Goal: Communication & Community: Connect with others

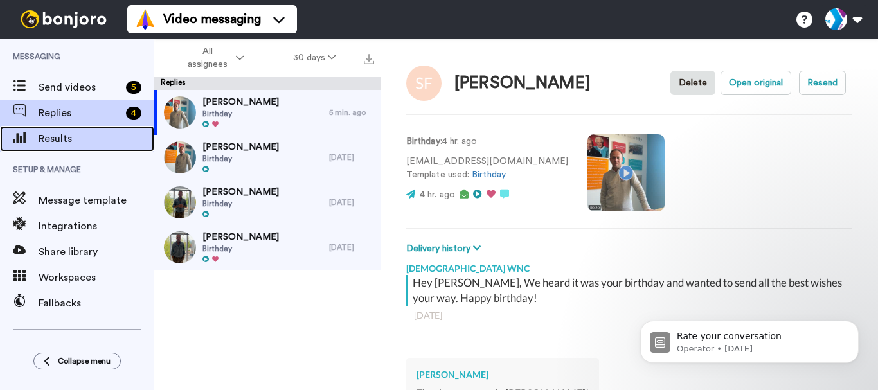
click at [86, 136] on span "Results" at bounding box center [97, 138] width 116 height 15
type textarea "x"
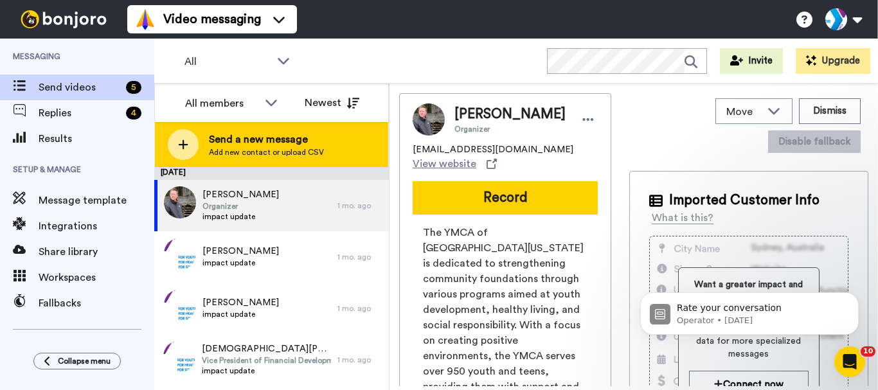
click at [249, 132] on span "Send a new message" at bounding box center [266, 139] width 115 height 15
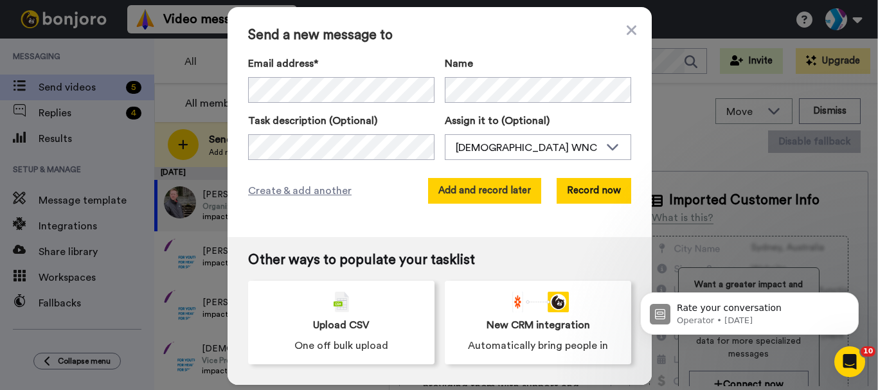
click at [471, 183] on button "Add and record later" at bounding box center [484, 191] width 113 height 26
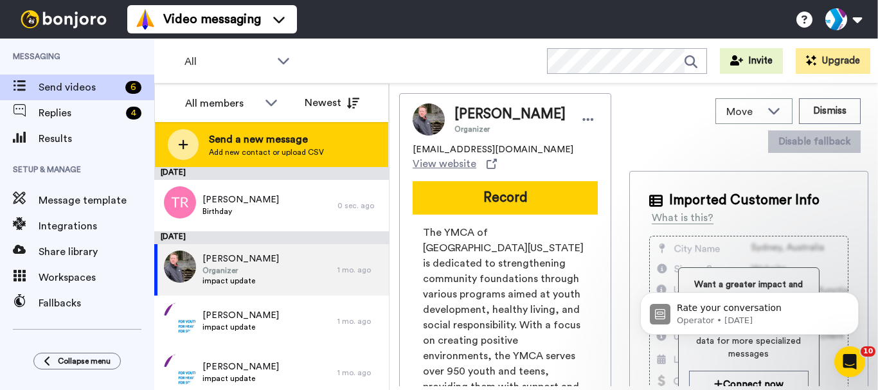
click at [231, 127] on div "Send a new message Add new contact or upload CSV" at bounding box center [271, 144] width 233 height 45
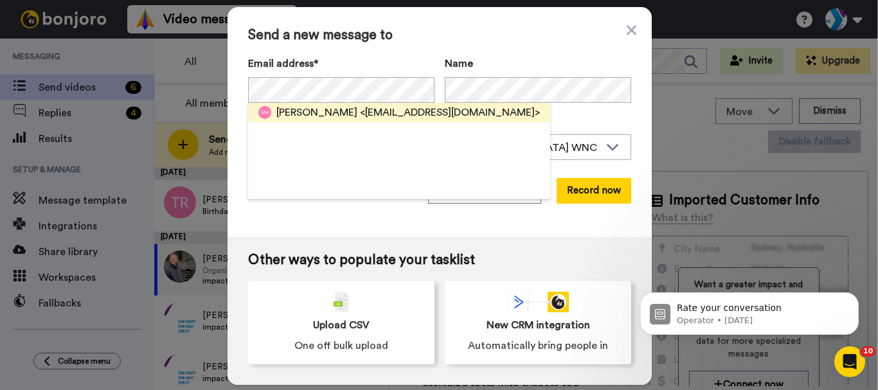
click at [430, 113] on span "<[EMAIL_ADDRESS][DOMAIN_NAME]>" at bounding box center [450, 112] width 180 height 15
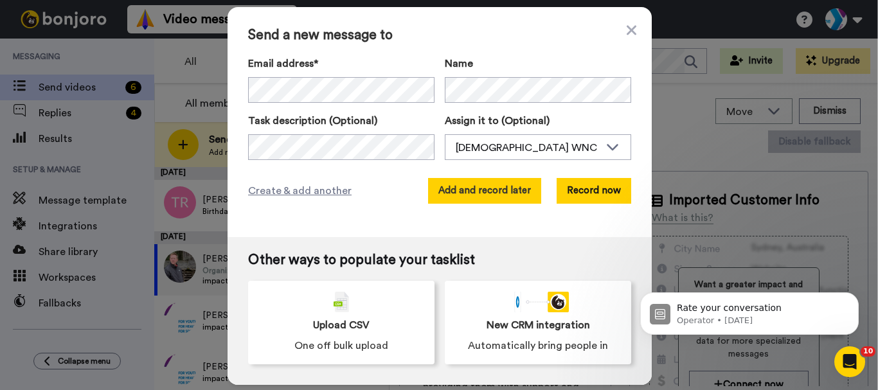
click at [496, 195] on button "Add and record later" at bounding box center [484, 191] width 113 height 26
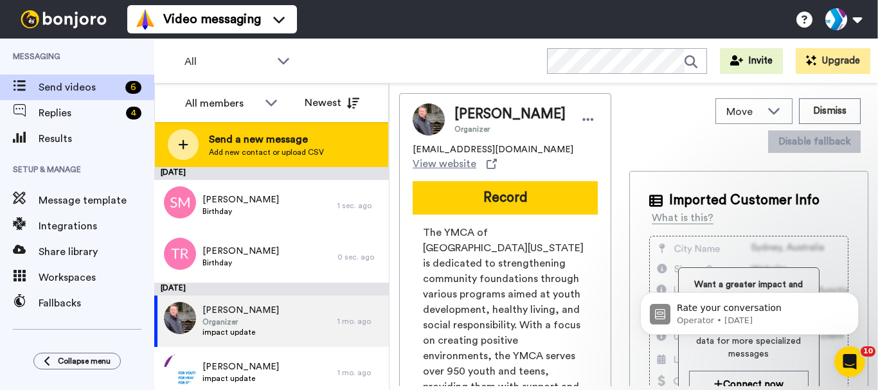
click at [270, 139] on span "Send a new message" at bounding box center [266, 139] width 115 height 15
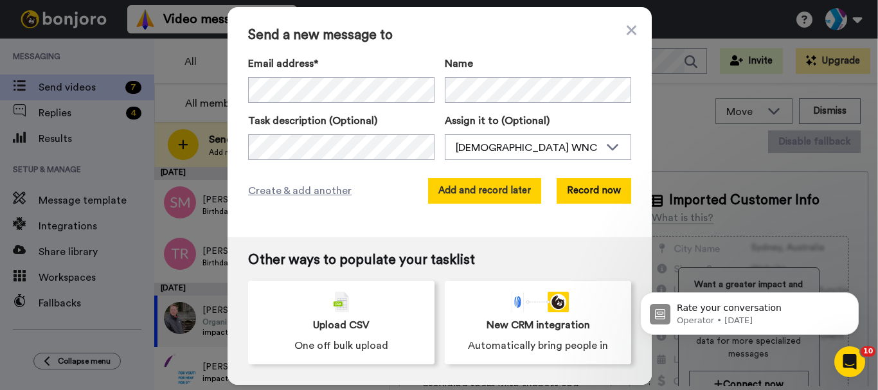
click at [497, 193] on button "Add and record later" at bounding box center [484, 191] width 113 height 26
